Goal: Find specific page/section: Find specific page/section

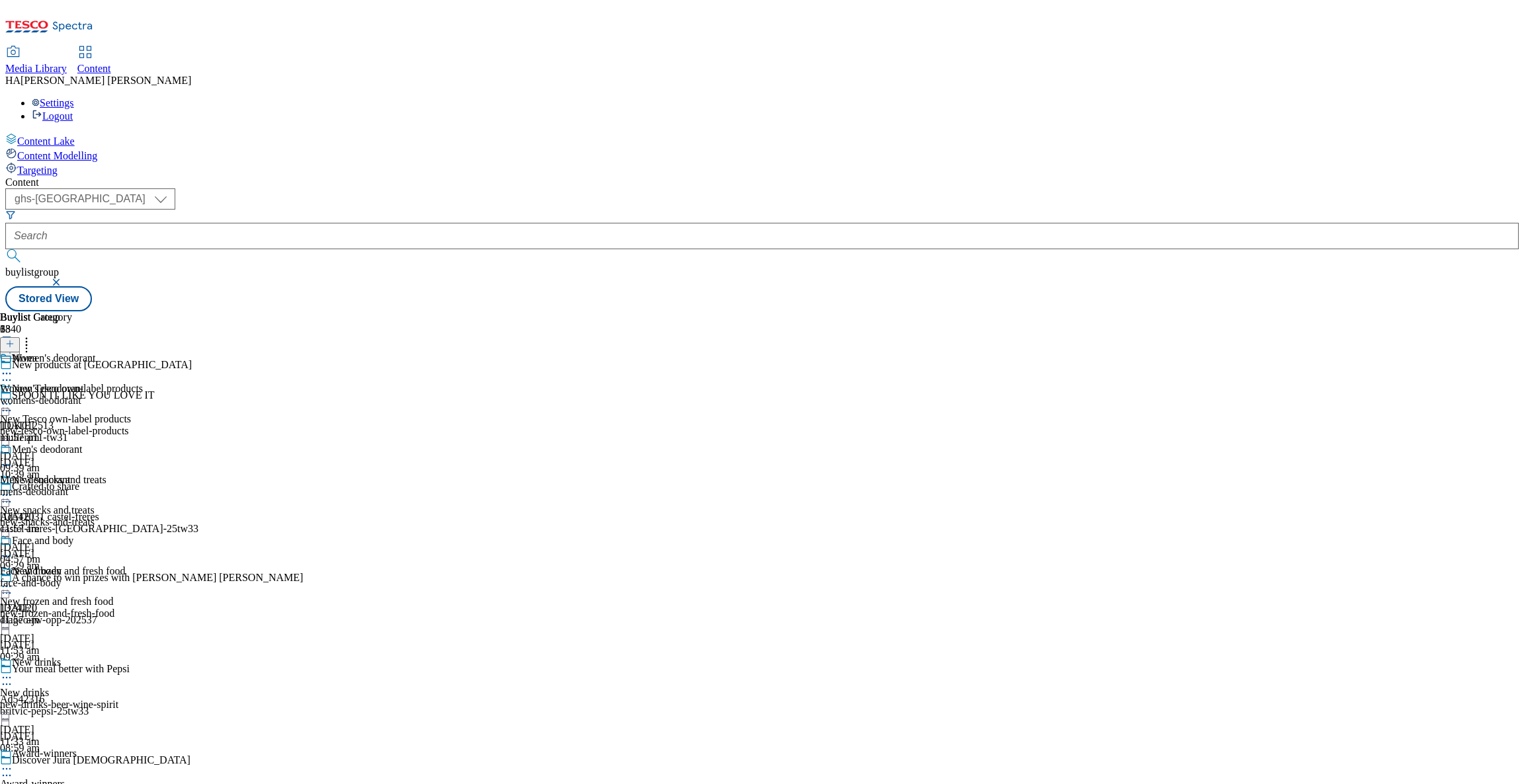
select select "ghs-[GEOGRAPHIC_DATA]"
click at [96, 486] on div "mens-deodorant" at bounding box center [47, 492] width 96 height 12
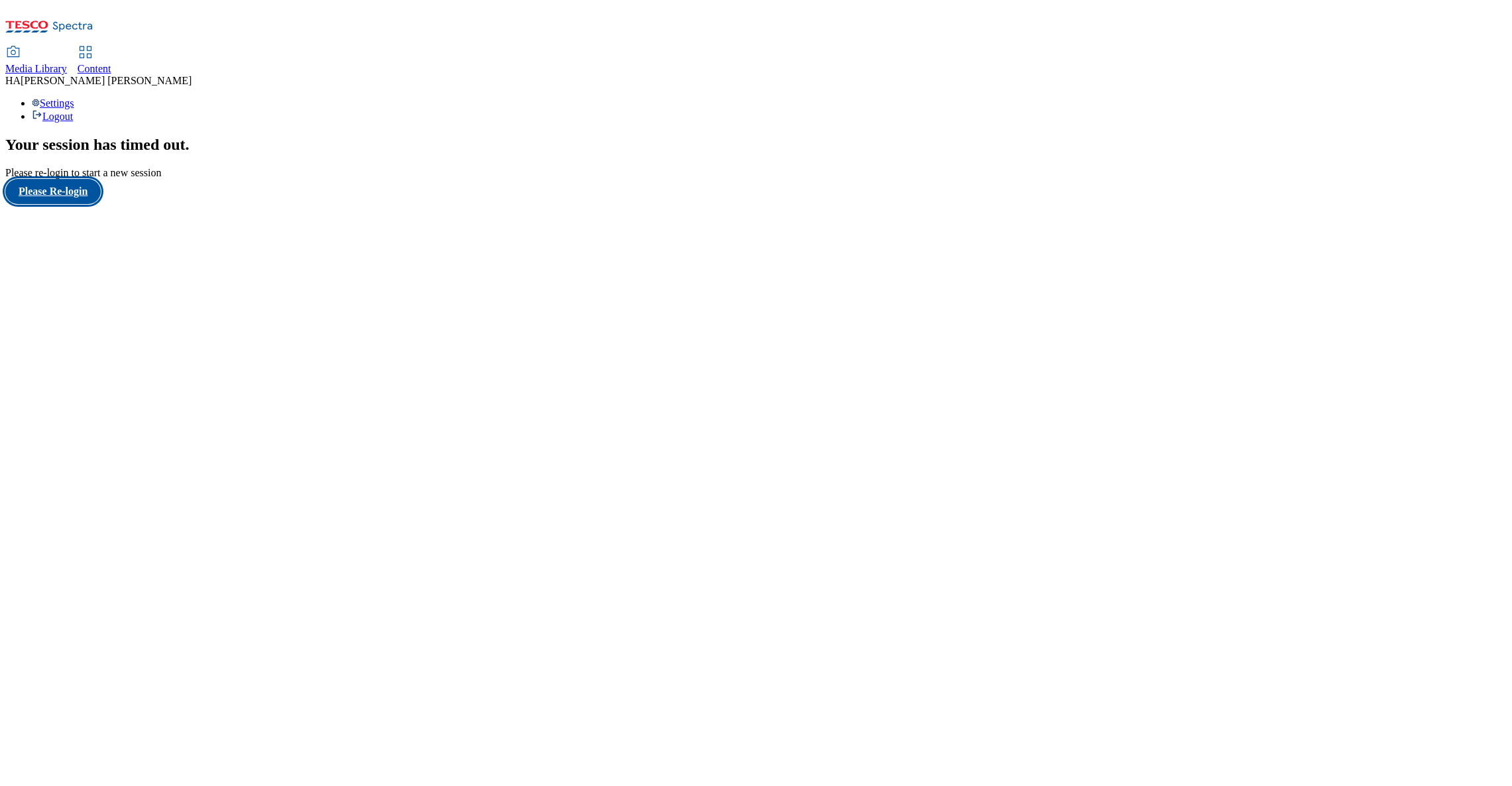
click at [53, 204] on button "Please Re-login" at bounding box center [53, 192] width 96 height 26
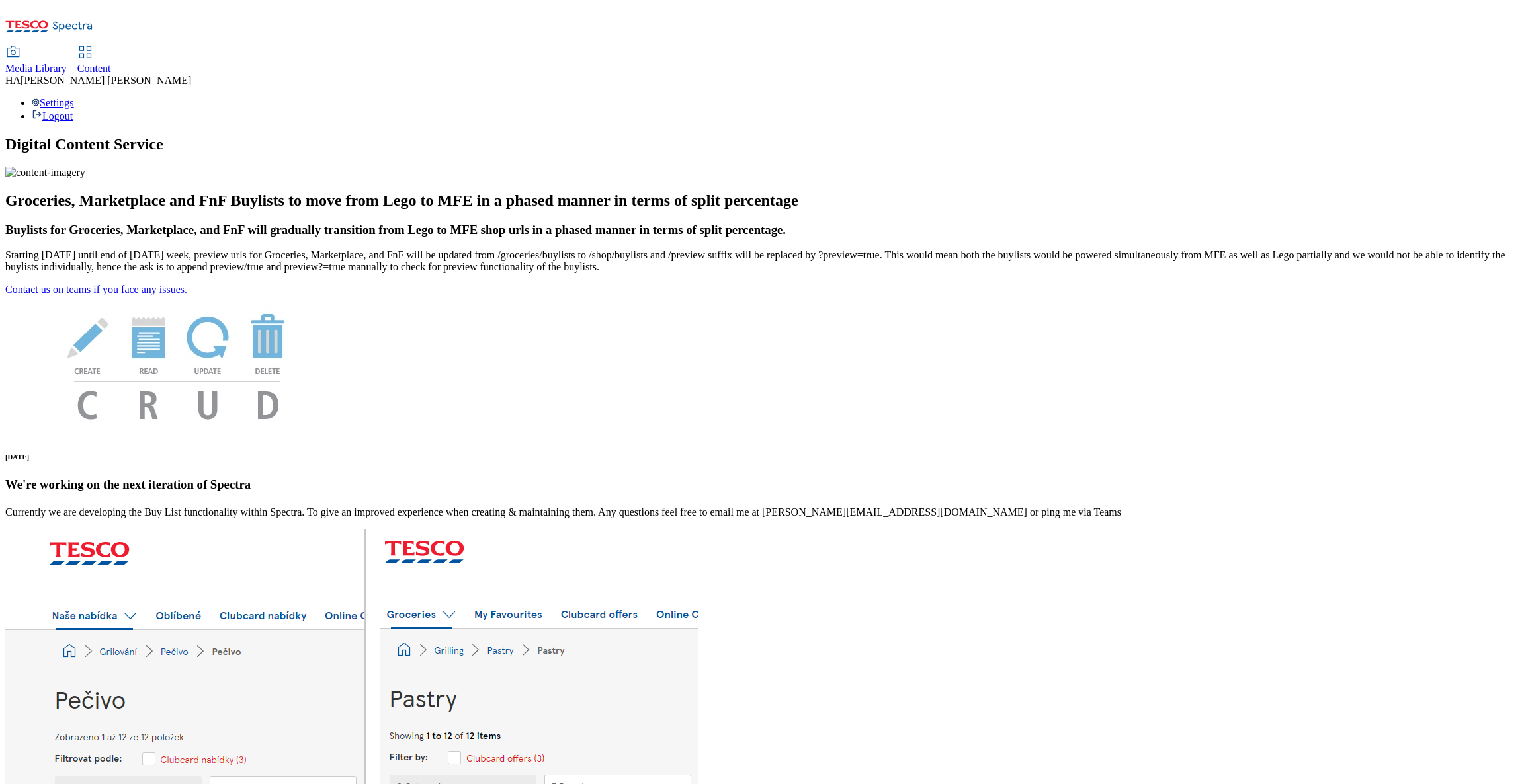
click at [111, 63] on div "Content" at bounding box center [94, 69] width 34 height 12
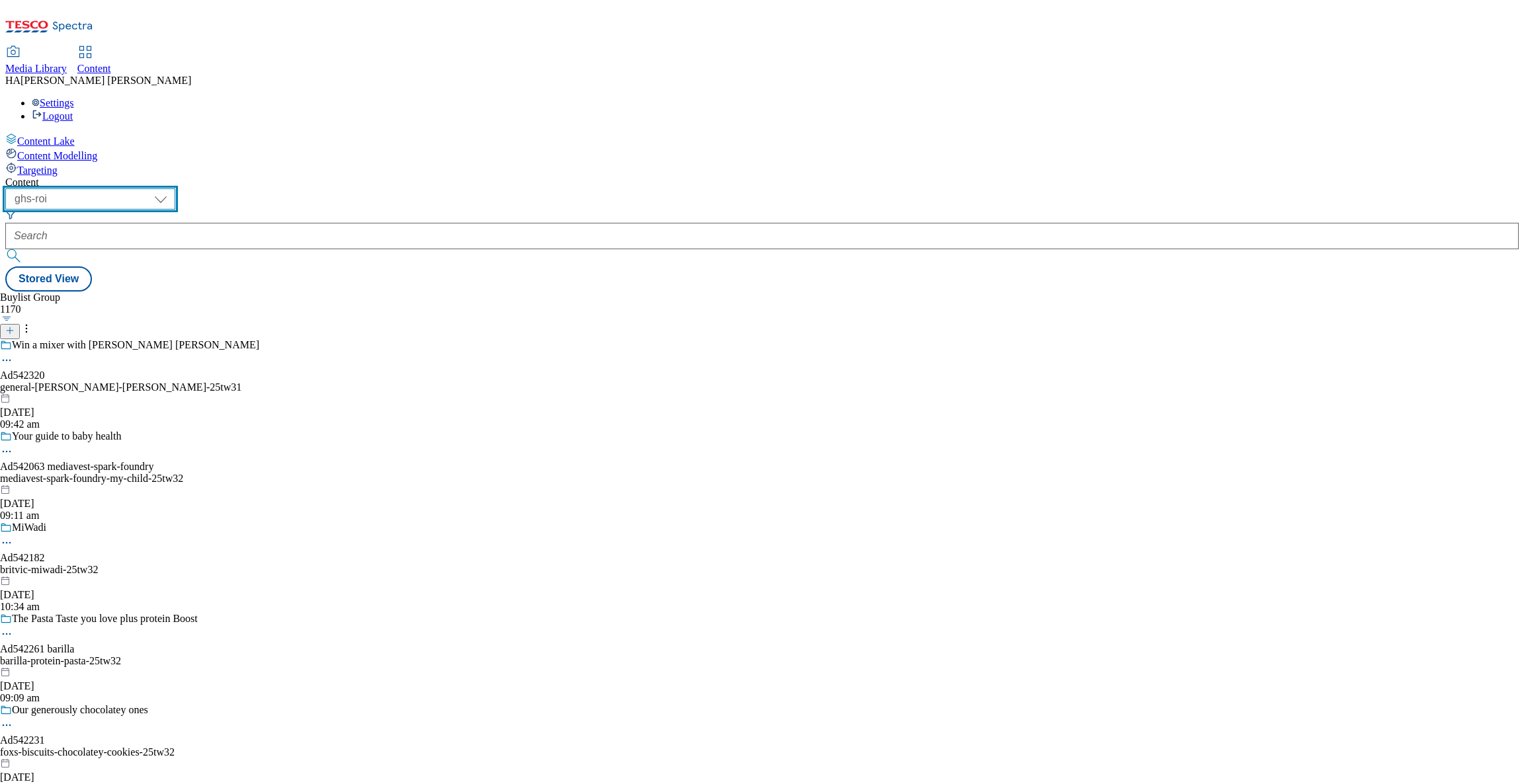
click at [176, 188] on select "ghs-roi ghs-uk" at bounding box center [90, 199] width 170 height 21
select select "ghs-uk"
click at [171, 188] on select "ghs-roi ghs-uk" at bounding box center [90, 199] width 170 height 21
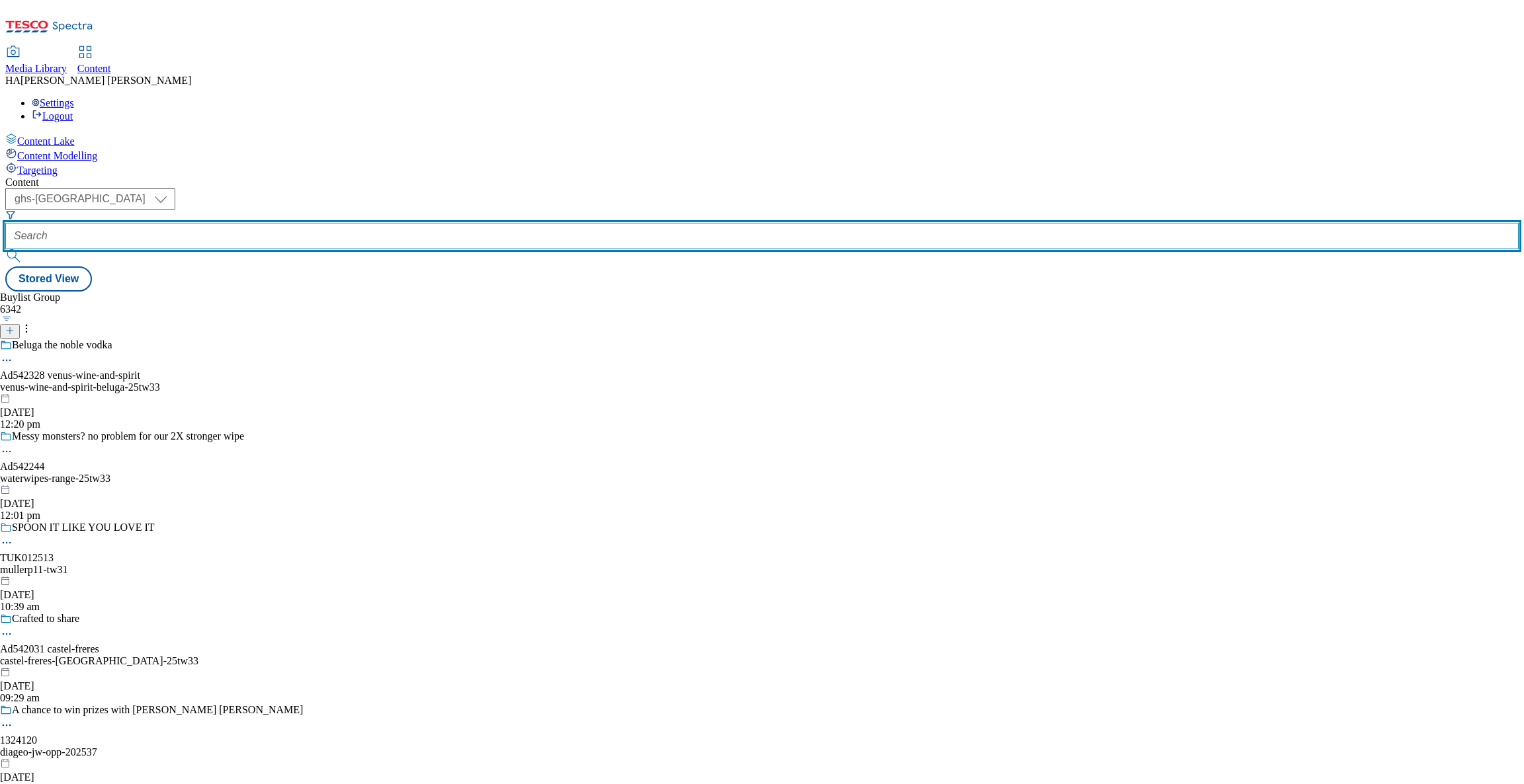
click at [296, 223] on input "text" at bounding box center [762, 236] width 1513 height 26
paste input "new-ranges"
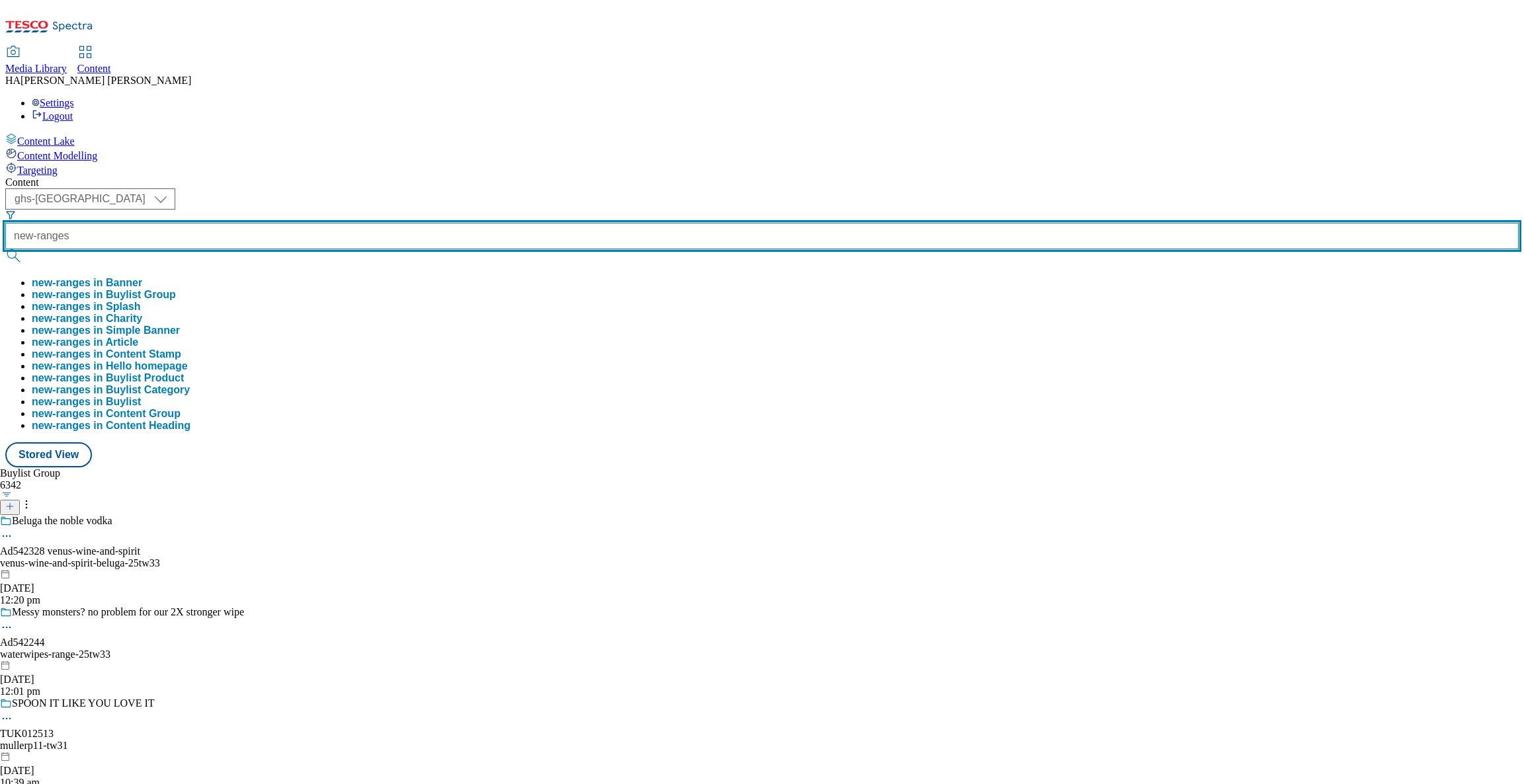
type input "new-ranges"
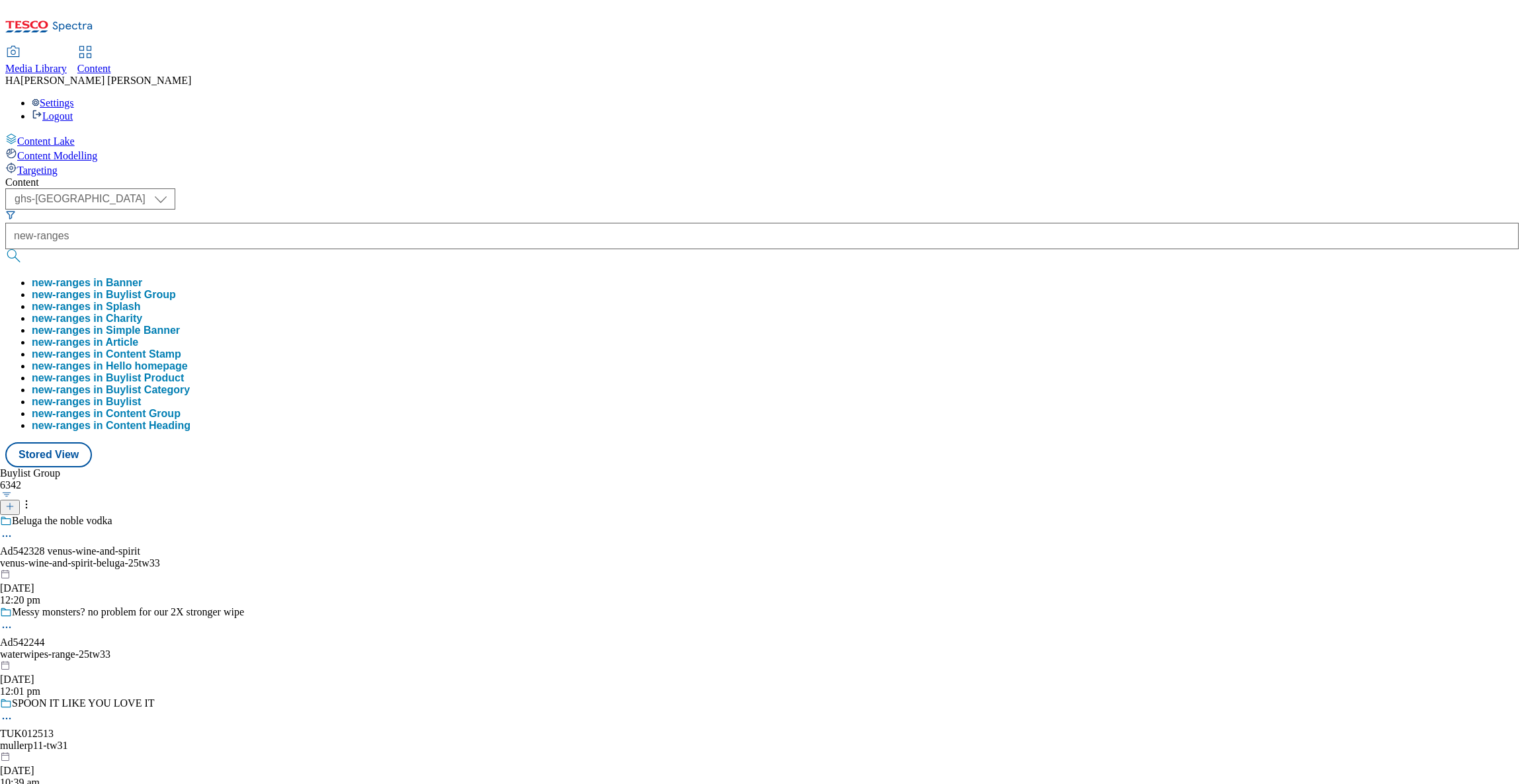
click at [176, 289] on button "new-ranges in Buylist Group" at bounding box center [104, 294] width 144 height 12
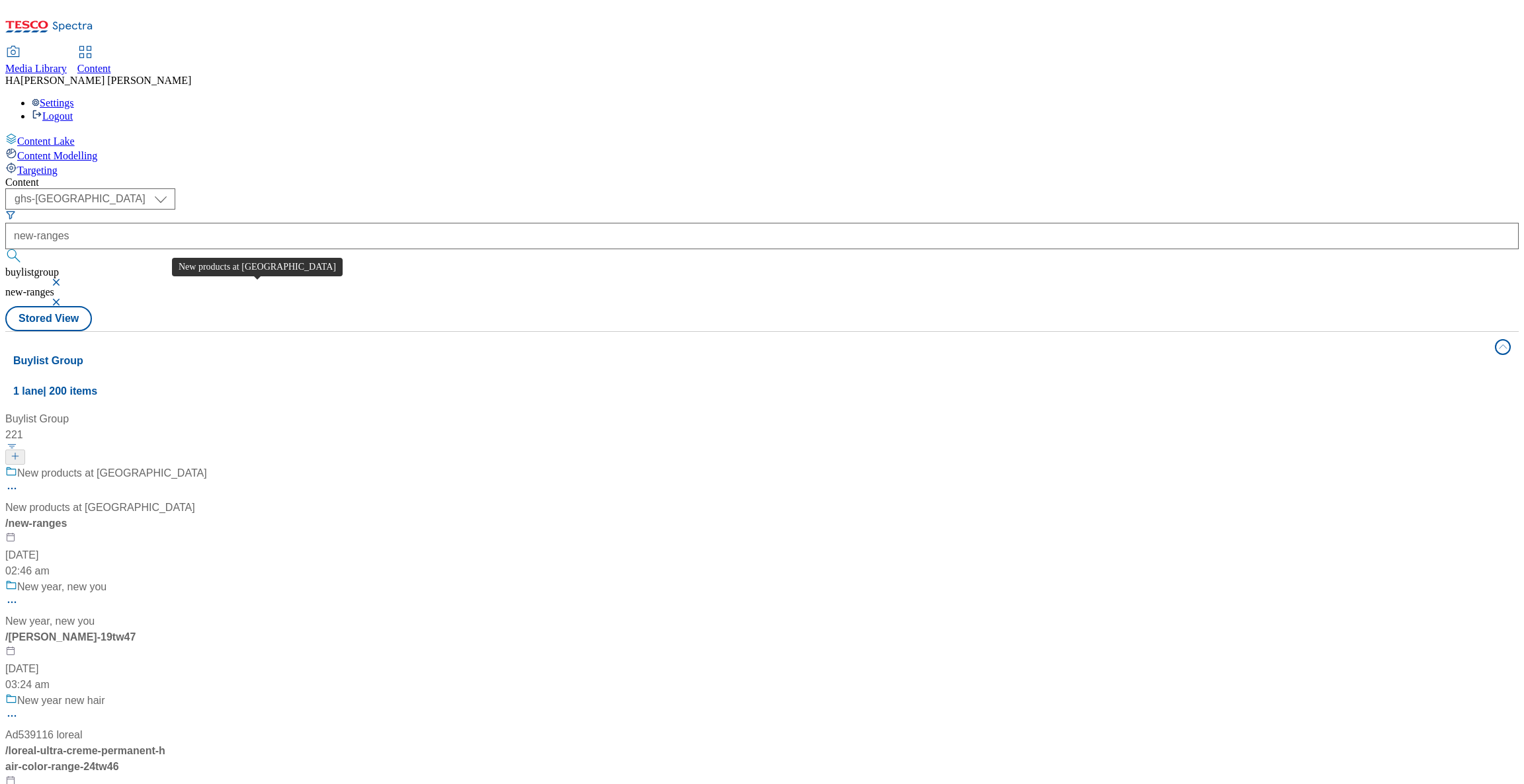
click at [195, 500] on span "New products at Tesco" at bounding box center [100, 507] width 190 height 16
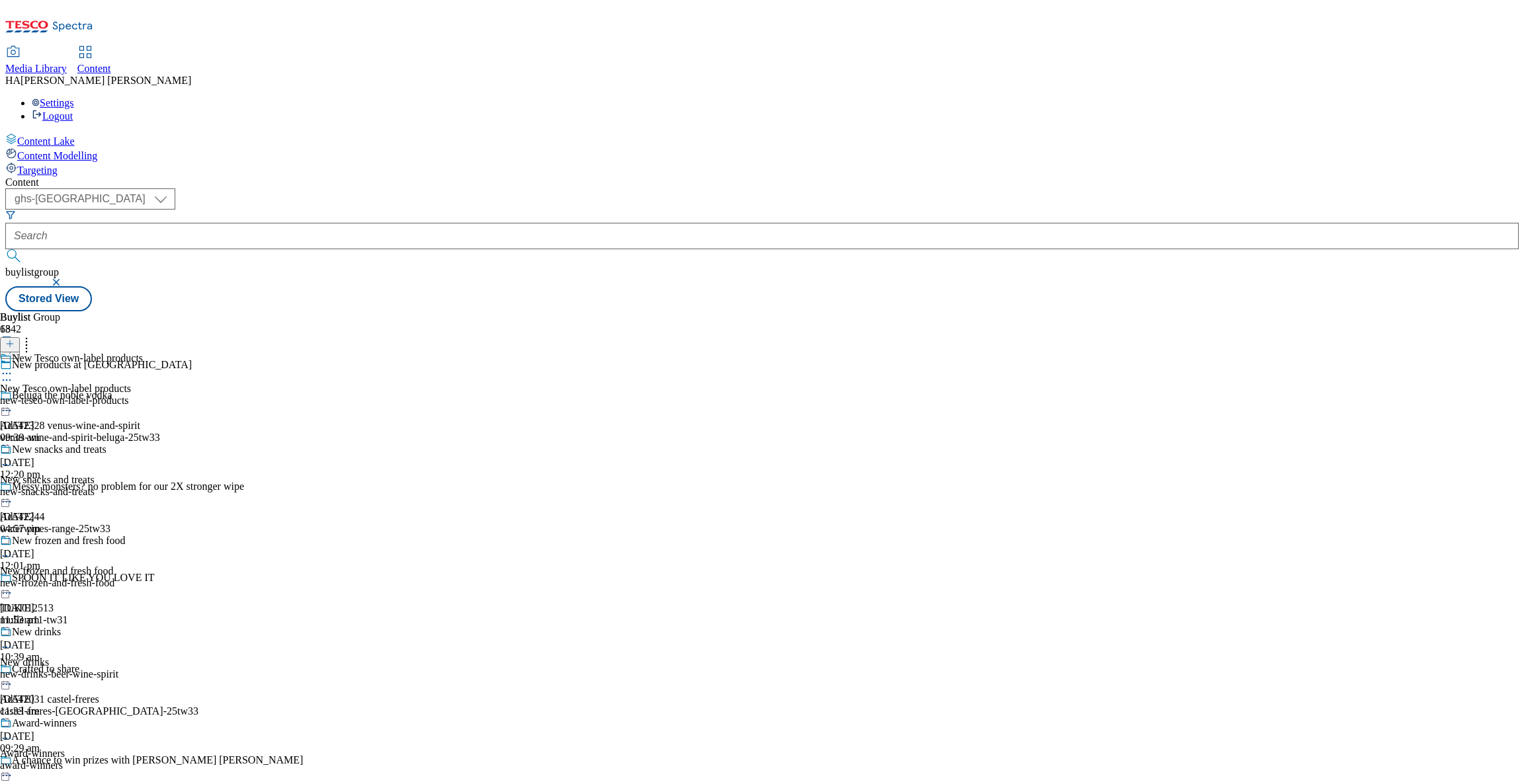
scroll to position [1263, 0]
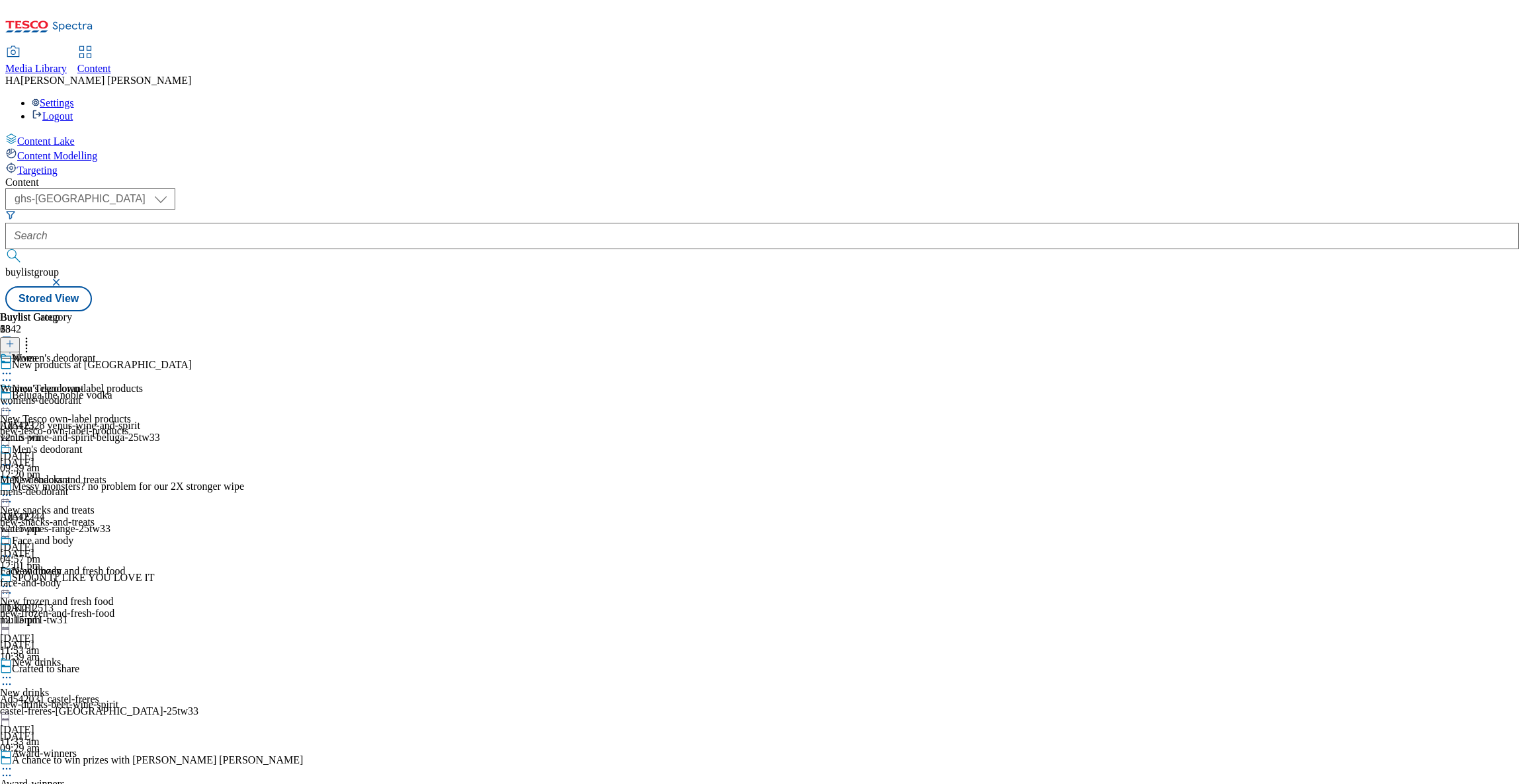
click at [96, 486] on div "mens-deodorant" at bounding box center [47, 492] width 96 height 12
